Goal: Task Accomplishment & Management: Manage account settings

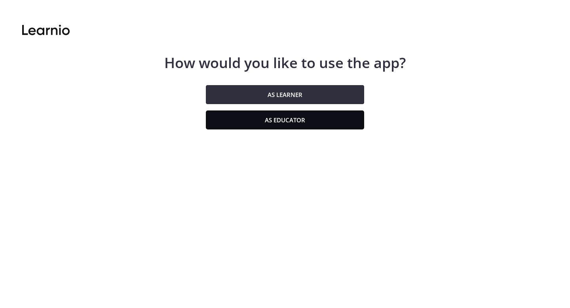
click at [254, 123] on button "As educator" at bounding box center [285, 119] width 158 height 19
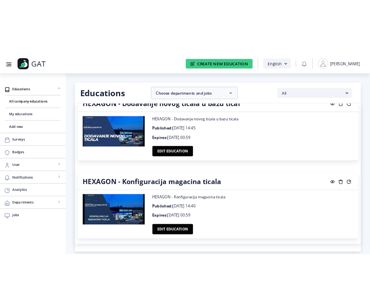
scroll to position [3026, 0]
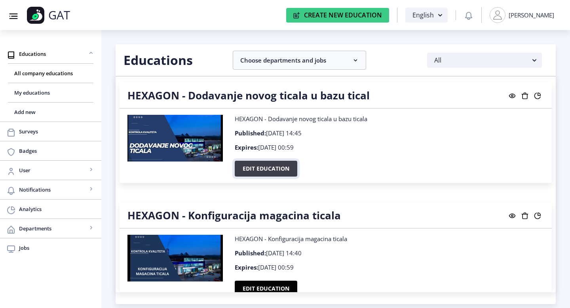
click at [261, 164] on button "Edit education" at bounding box center [266, 169] width 62 height 16
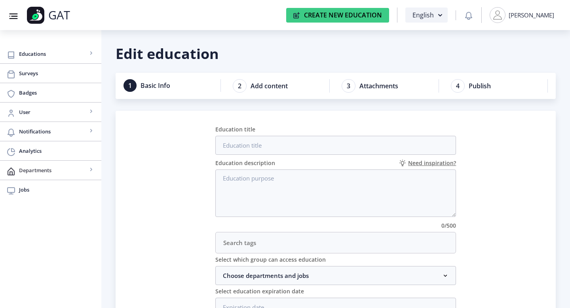
click at [35, 172] on span "Departments" at bounding box center [53, 169] width 68 height 9
click at [29, 189] on span "View all" at bounding box center [50, 189] width 73 height 9
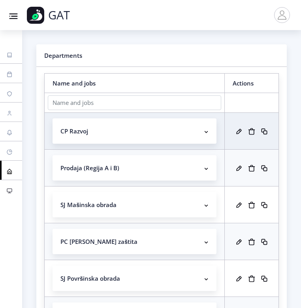
click at [13, 191] on link "Jobs" at bounding box center [11, 189] width 22 height 19
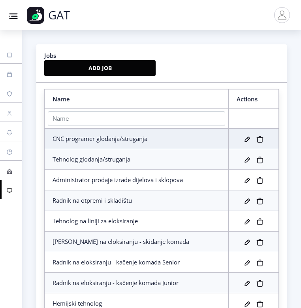
click at [5, 166] on link "Departments" at bounding box center [11, 170] width 22 height 19
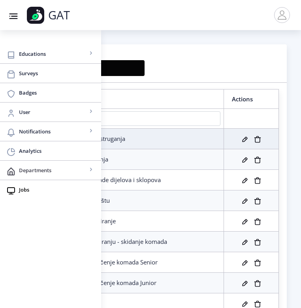
click at [55, 174] on span "Departments" at bounding box center [53, 169] width 68 height 9
click at [44, 195] on link "View all" at bounding box center [50, 189] width 85 height 19
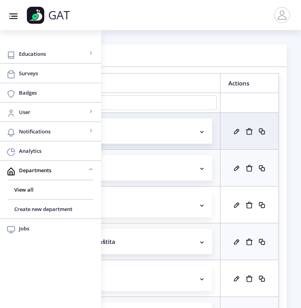
click at [16, 17] on rect at bounding box center [13, 16] width 11 height 11
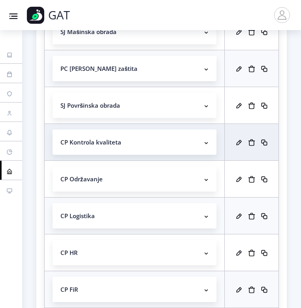
scroll to position [233, 0]
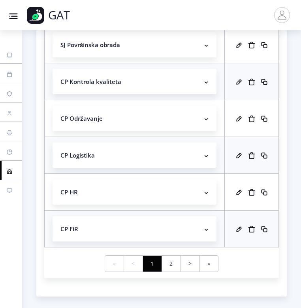
click at [177, 260] on link "2" at bounding box center [171, 264] width 19 height 16
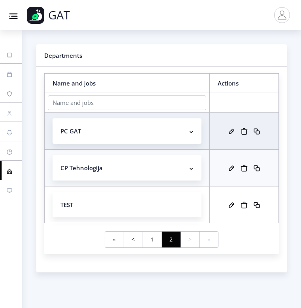
scroll to position [0, 0]
click at [148, 237] on link "1" at bounding box center [152, 239] width 19 height 16
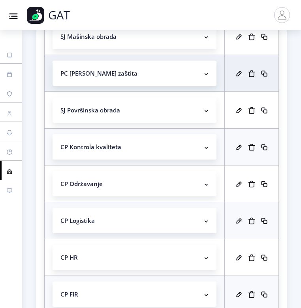
scroll to position [171, 0]
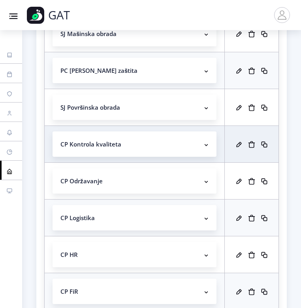
click at [204, 142] on rect at bounding box center [207, 145] width 8 height 8
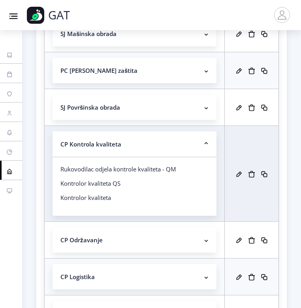
click at [235, 174] on rect at bounding box center [239, 174] width 8 height 8
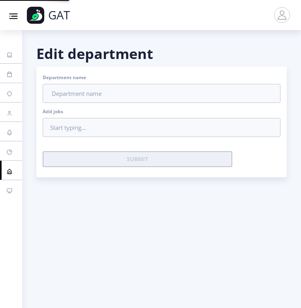
type input "CP Kontrola kvaliteta"
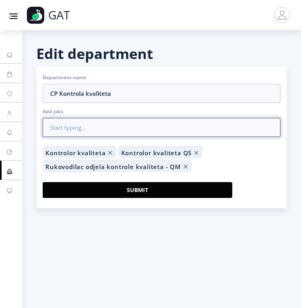
click at [197, 127] on input "search" at bounding box center [162, 127] width 238 height 19
type input "k"
paste input "Kontrolor kvaliteta QS""
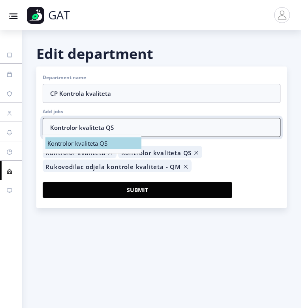
type input "Kontrolor kvaliteta QS"
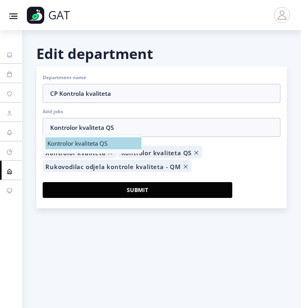
click at [100, 143] on span "Kontrolor kvaliteta QS" at bounding box center [77, 143] width 60 height 8
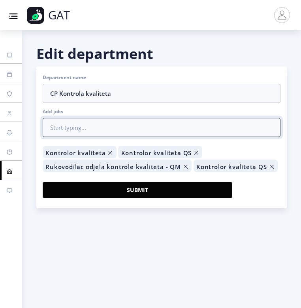
click at [168, 135] on input "search" at bounding box center [162, 127] width 238 height 19
paste input "Kontrolor kvaliteta QS""
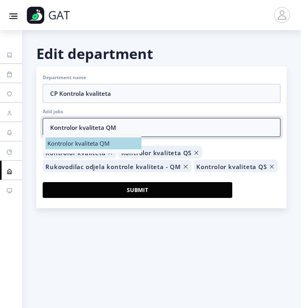
type input "Kontrolor kvaliteta QM"
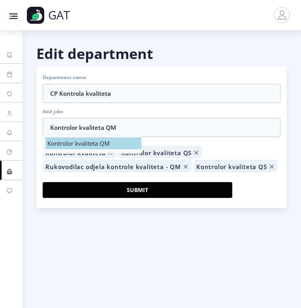
click at [118, 139] on div "Kontrolor kvaliteta QM" at bounding box center [93, 143] width 92 height 8
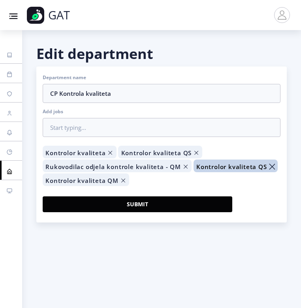
click at [271, 165] on icon "Remove tag" at bounding box center [272, 167] width 6 height 6
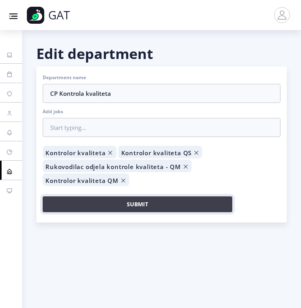
click at [198, 196] on button "Submit" at bounding box center [138, 204] width 190 height 16
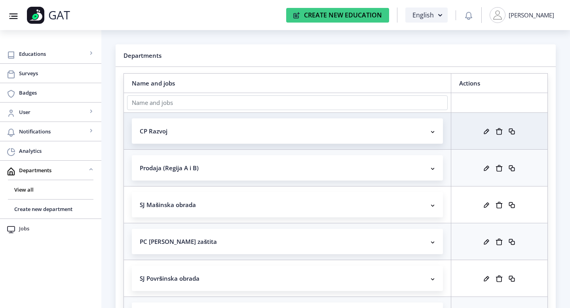
click at [26, 237] on link "Jobs" at bounding box center [50, 228] width 101 height 19
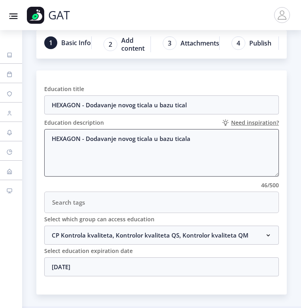
scroll to position [42, 0]
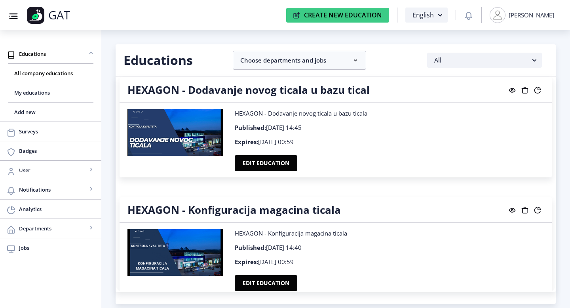
scroll to position [3041, 0]
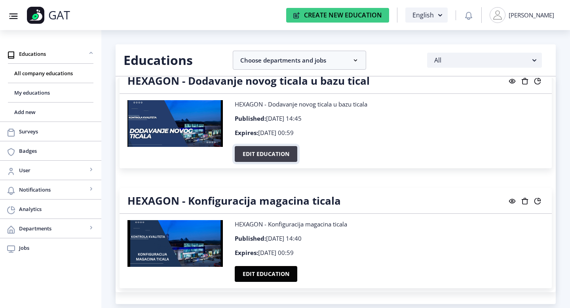
click at [261, 146] on button "Edit education" at bounding box center [266, 154] width 62 height 16
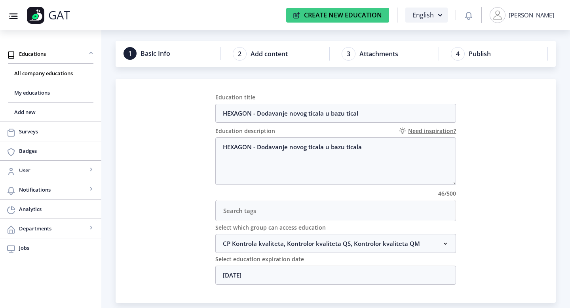
scroll to position [33, 0]
